Goal: Use online tool/utility: Utilize a website feature to perform a specific function

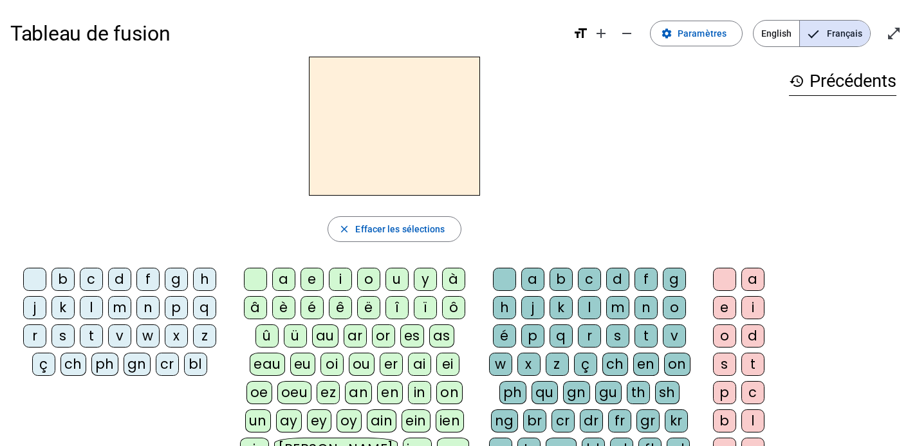
click at [118, 308] on div "m" at bounding box center [119, 307] width 23 height 23
click at [283, 285] on div "a" at bounding box center [283, 279] width 23 height 23
click at [127, 311] on div "m" at bounding box center [119, 307] width 23 height 23
click at [122, 311] on div "m" at bounding box center [119, 307] width 23 height 23
click at [371, 131] on h2 "ma" at bounding box center [394, 126] width 171 height 139
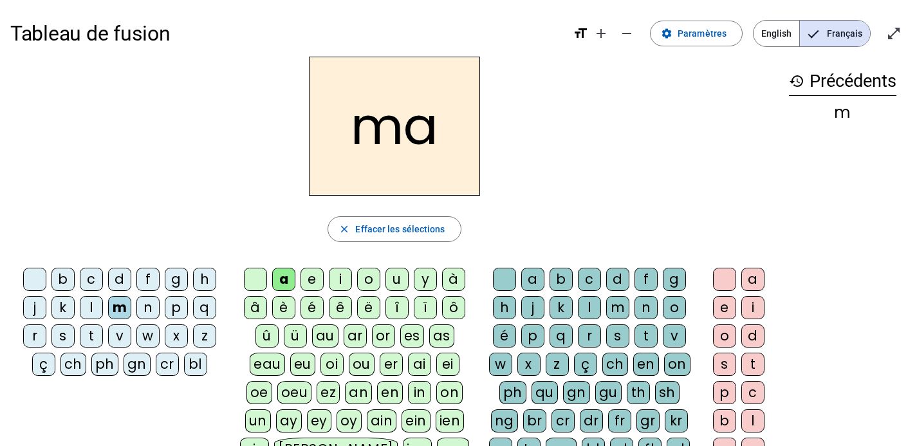
click at [97, 310] on div "l" at bounding box center [91, 307] width 23 height 23
click at [122, 312] on div "m" at bounding box center [119, 307] width 23 height 23
click at [88, 308] on div "l" at bounding box center [91, 307] width 23 height 23
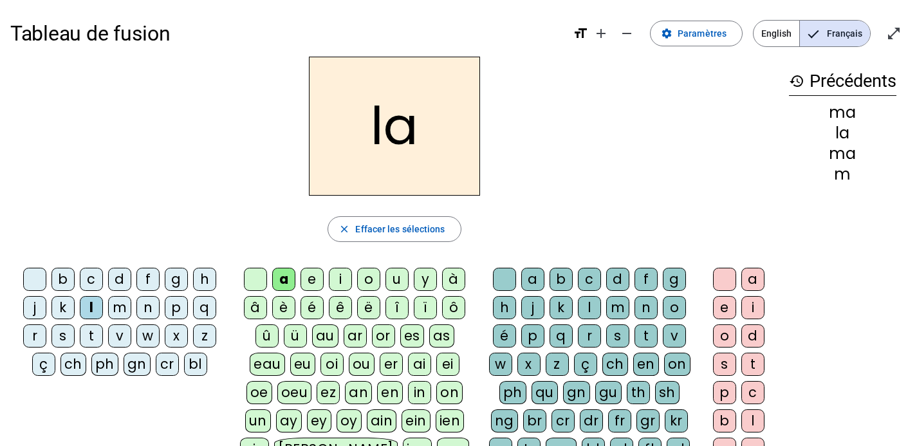
click at [324, 288] on letter-bubble "e" at bounding box center [315, 282] width 28 height 28
click at [122, 283] on div "d" at bounding box center [119, 279] width 23 height 23
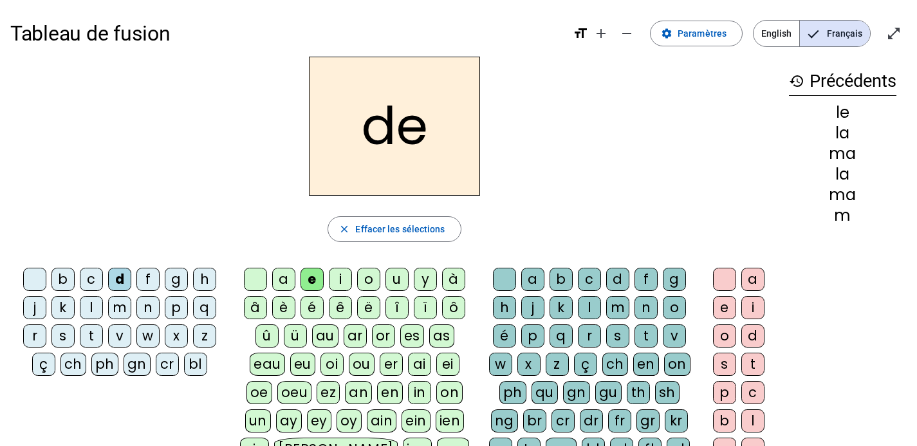
click at [315, 284] on div "e" at bounding box center [312, 279] width 23 height 23
click at [402, 287] on div "u" at bounding box center [397, 279] width 23 height 23
click at [93, 338] on div "t" at bounding box center [91, 335] width 23 height 23
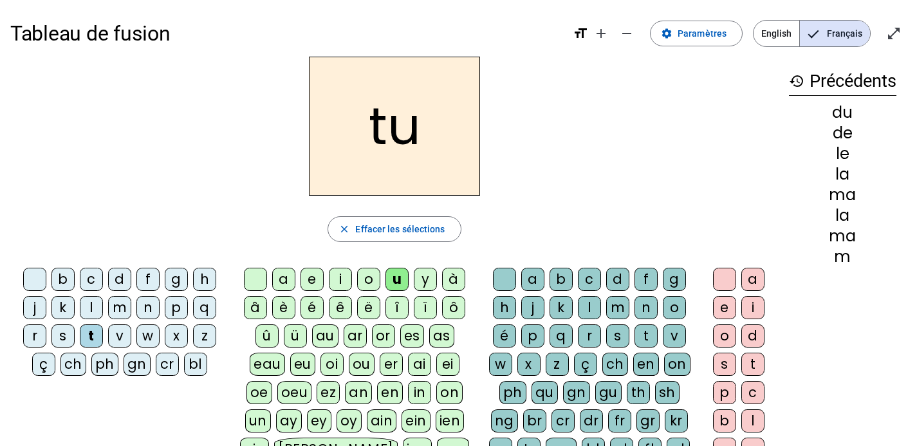
click at [289, 278] on div "a" at bounding box center [283, 279] width 23 height 23
click at [312, 279] on div "e" at bounding box center [312, 279] width 23 height 23
click at [121, 311] on div "m" at bounding box center [119, 307] width 23 height 23
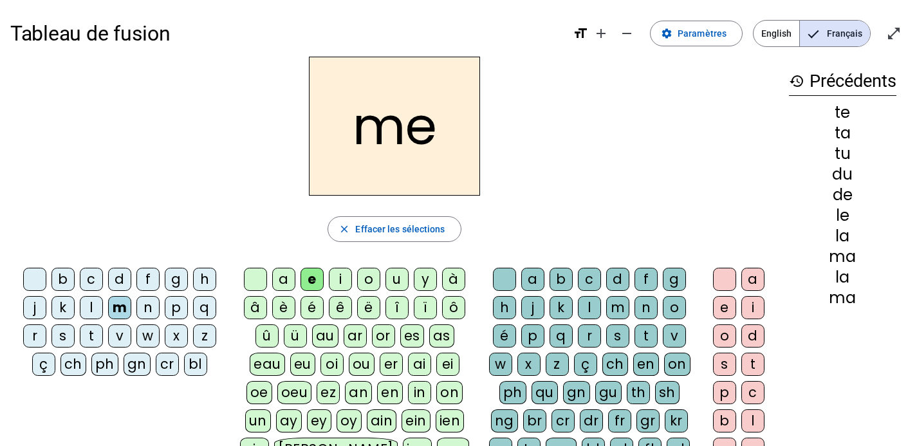
click at [121, 311] on div "m" at bounding box center [119, 307] width 23 height 23
